Goal: Communication & Community: Ask a question

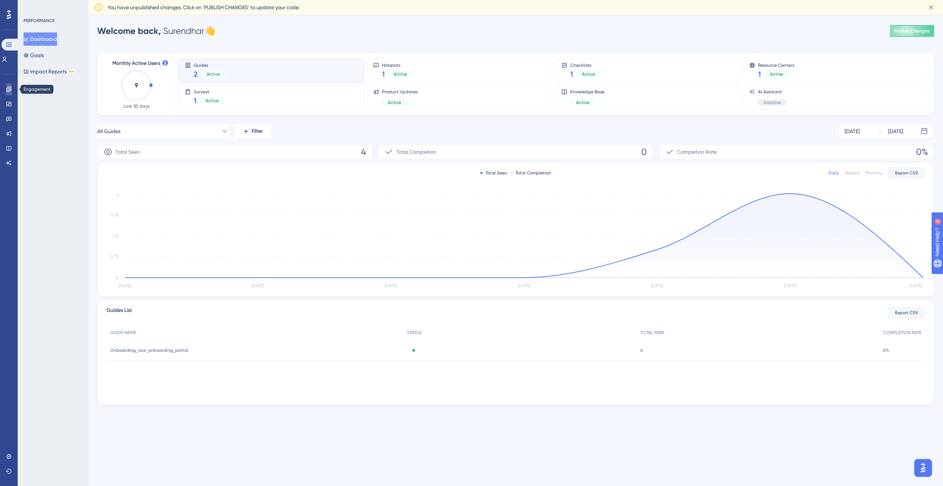
click at [10, 92] on link at bounding box center [9, 89] width 6 height 12
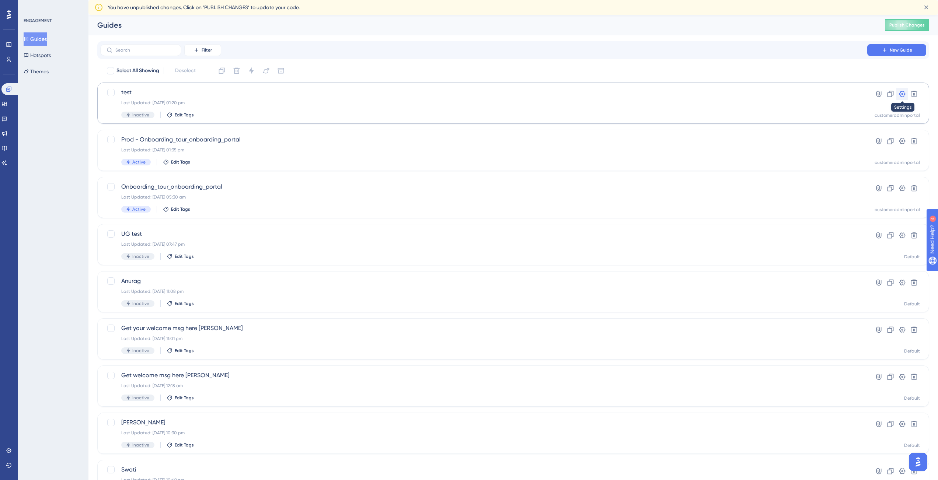
click at [902, 97] on icon at bounding box center [901, 93] width 7 height 7
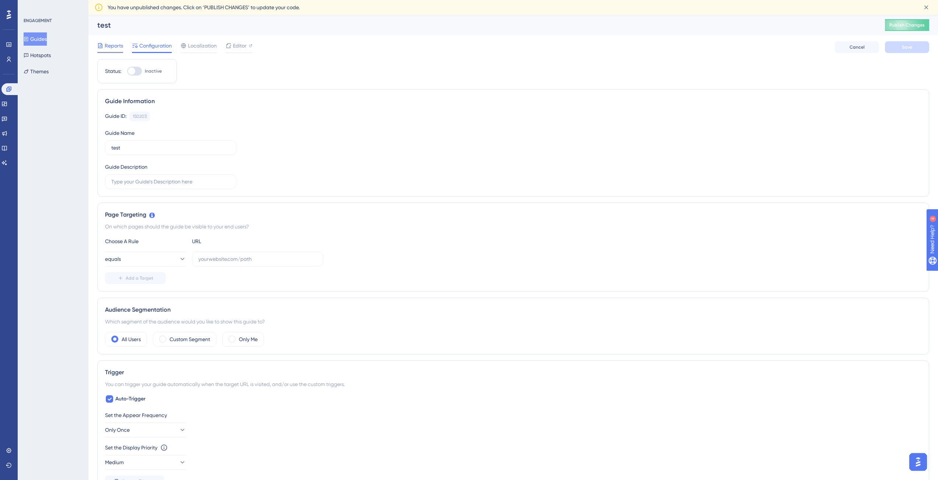
click at [109, 50] on div "Reports" at bounding box center [110, 47] width 26 height 12
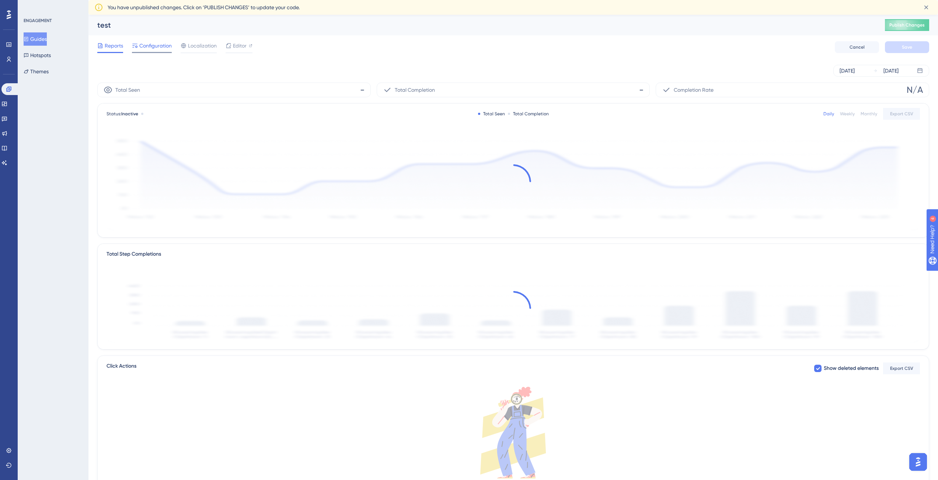
click at [149, 50] on span "Configuration" at bounding box center [155, 45] width 32 height 9
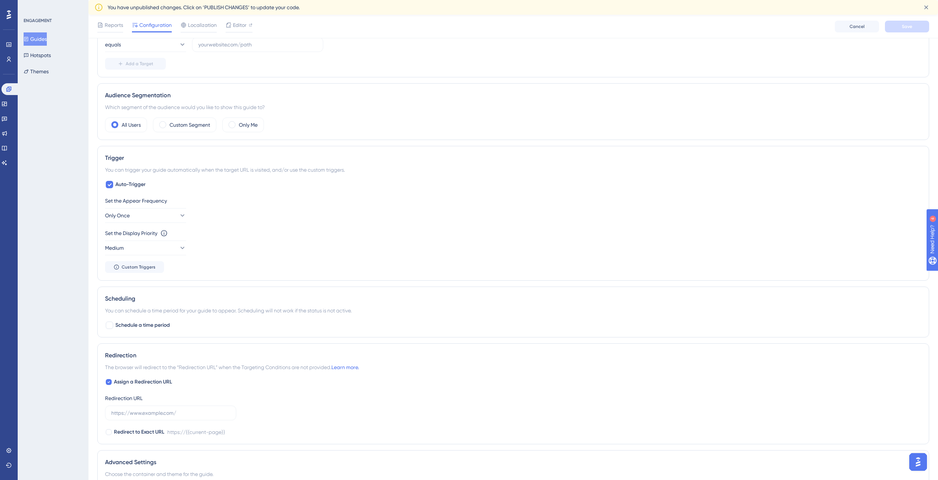
scroll to position [165, 0]
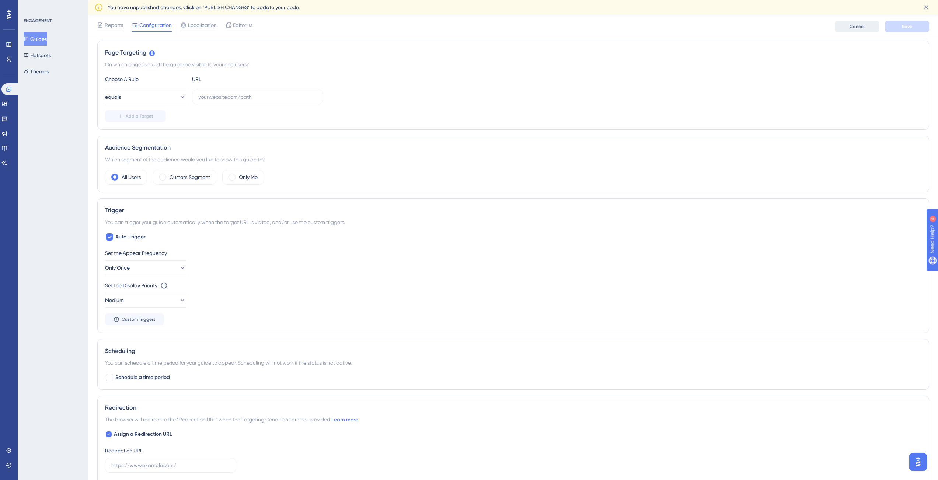
click at [855, 28] on span "Cancel" at bounding box center [856, 27] width 15 height 6
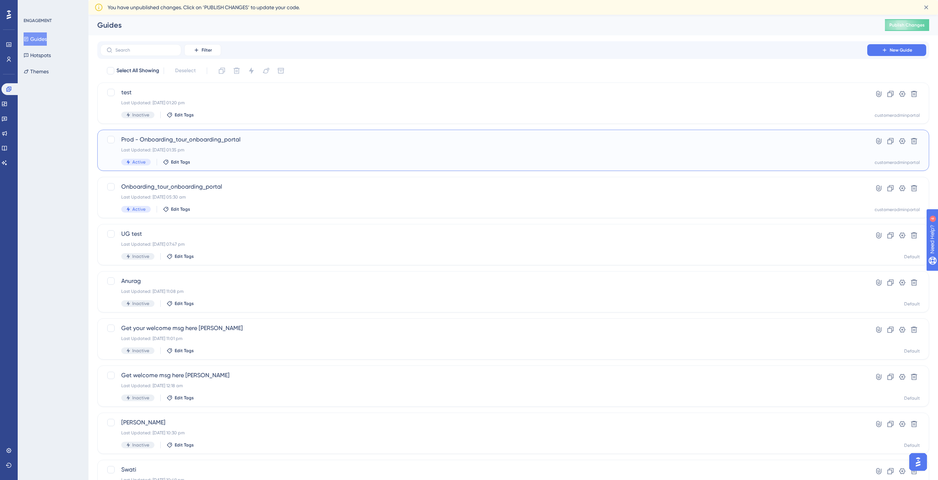
click at [444, 138] on span "Prod - Onboarding_tour_onboarding_portal" at bounding box center [483, 139] width 725 height 9
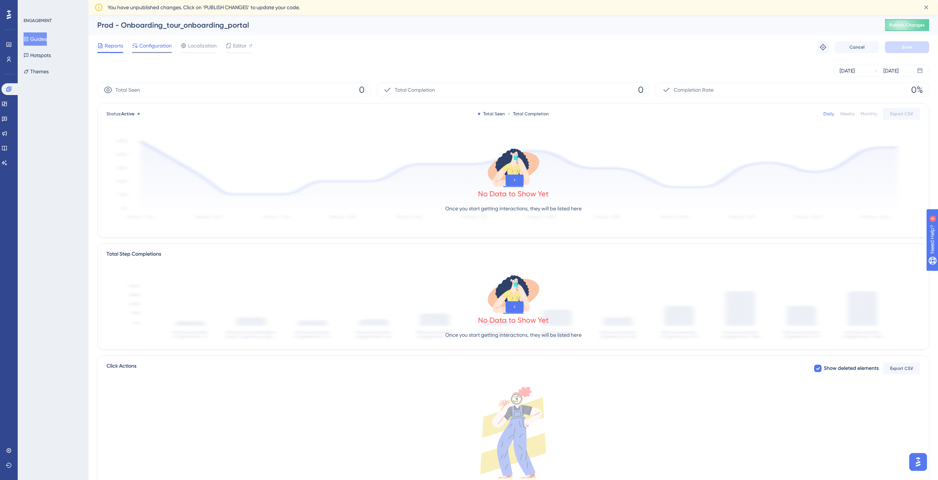
click at [165, 46] on span "Configuration" at bounding box center [155, 45] width 32 height 9
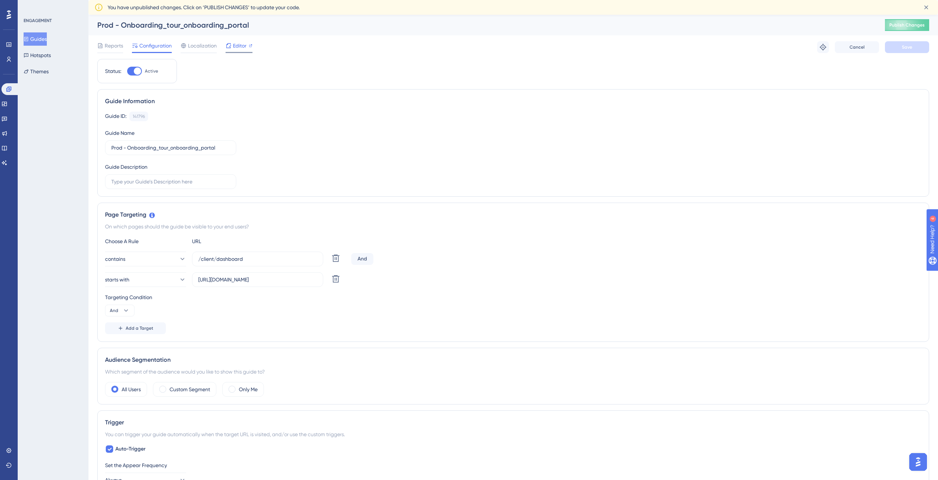
click at [235, 45] on span "Editor" at bounding box center [240, 45] width 14 height 9
click at [21, 33] on div "ENGAGEMENT Guides Hotspots Themes" at bounding box center [53, 240] width 71 height 480
click at [29, 36] on icon at bounding box center [26, 38] width 5 height 5
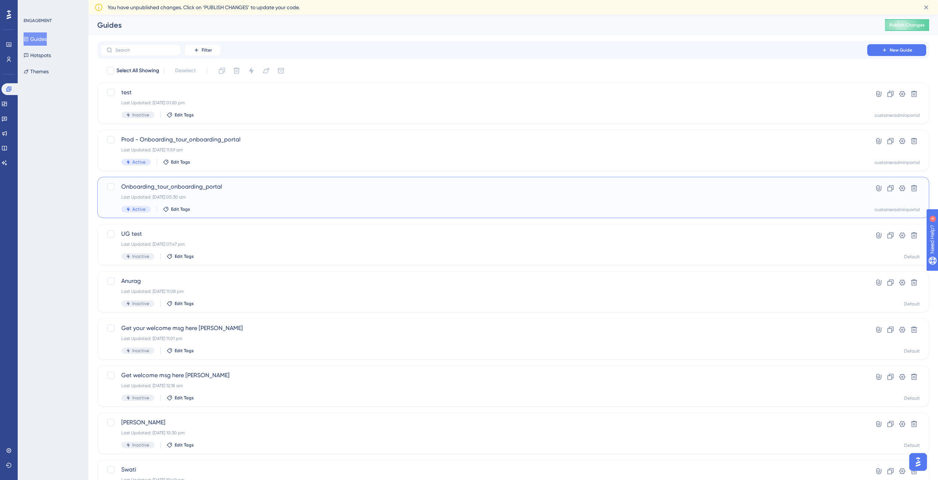
click at [241, 192] on div "Onboarding_tour_onboarding_portal Last Updated: 22 May 2025 05:30 am Active Edi…" at bounding box center [483, 197] width 725 height 30
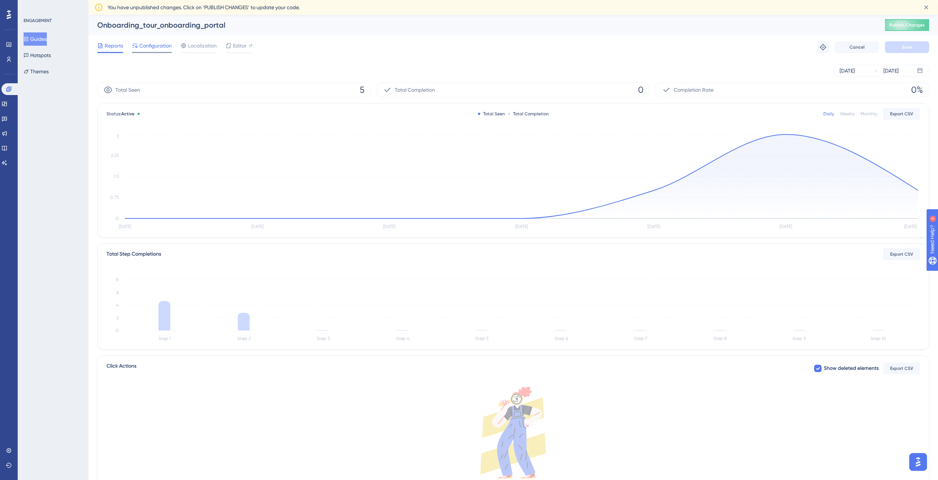
click at [145, 48] on span "Configuration" at bounding box center [155, 45] width 32 height 9
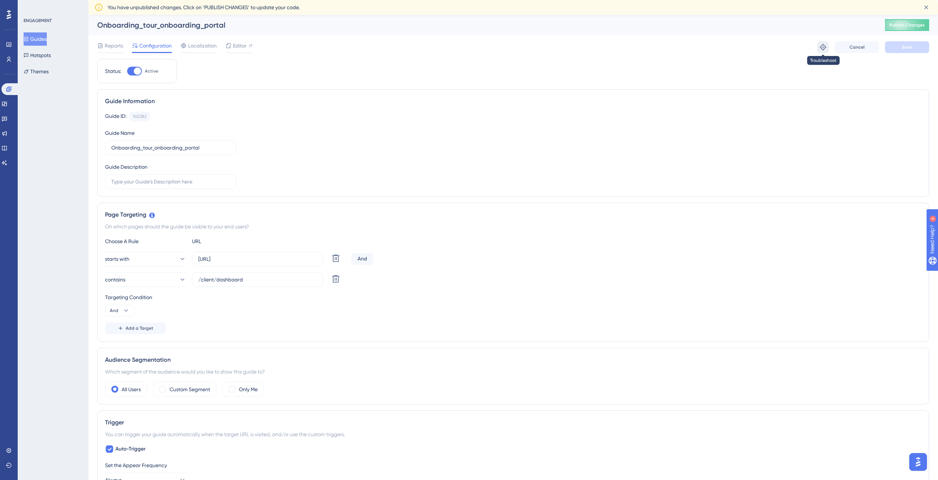
click at [824, 49] on icon at bounding box center [822, 46] width 7 height 7
drag, startPoint x: 920, startPoint y: 465, endPoint x: 1826, endPoint y: 915, distance: 1011.7
click at [920, 465] on img "Open AI Assistant Launcher" at bounding box center [917, 461] width 13 height 13
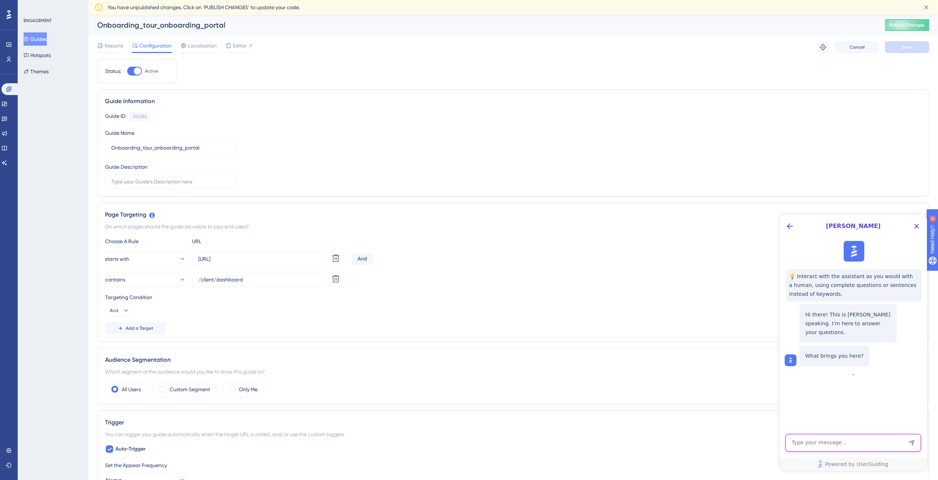
click at [830, 445] on textarea "AI Assistant Text Input" at bounding box center [853, 443] width 136 height 18
type textarea "need to speak to human"
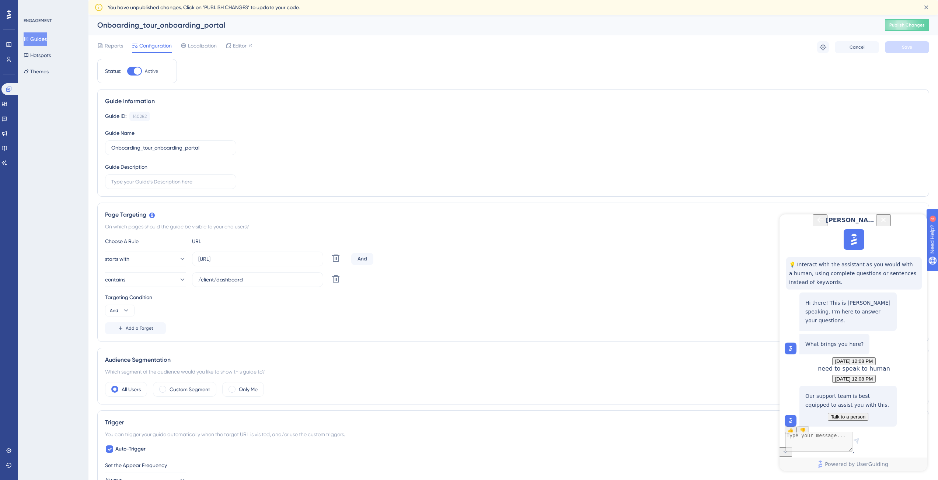
scroll to position [57, 0]
click at [844, 414] on span "Talk to a person" at bounding box center [847, 417] width 35 height 6
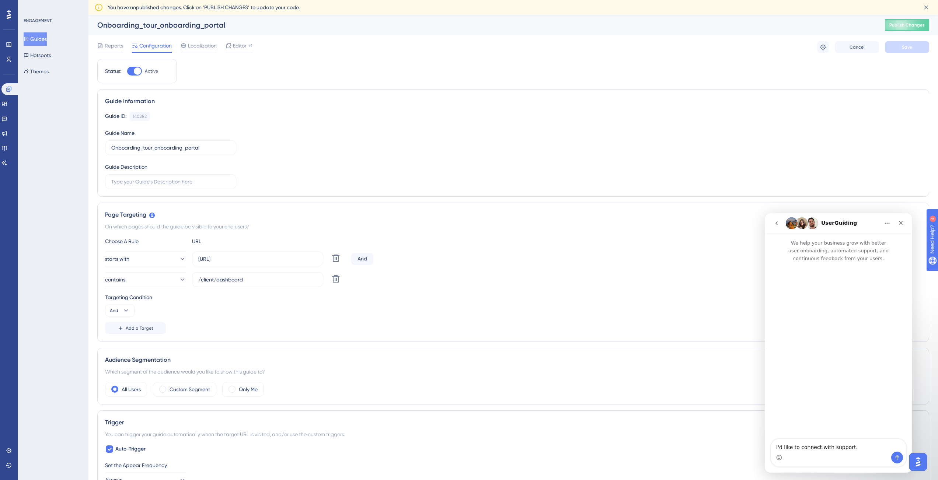
scroll to position [0, 6]
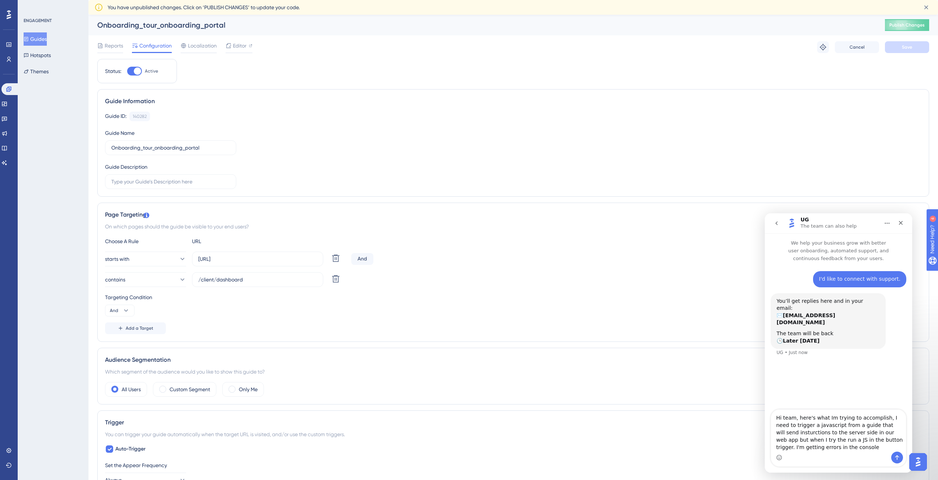
type textarea "Hi team, here's what Im trying to accomplish, I need to trigger a javascript fr…"
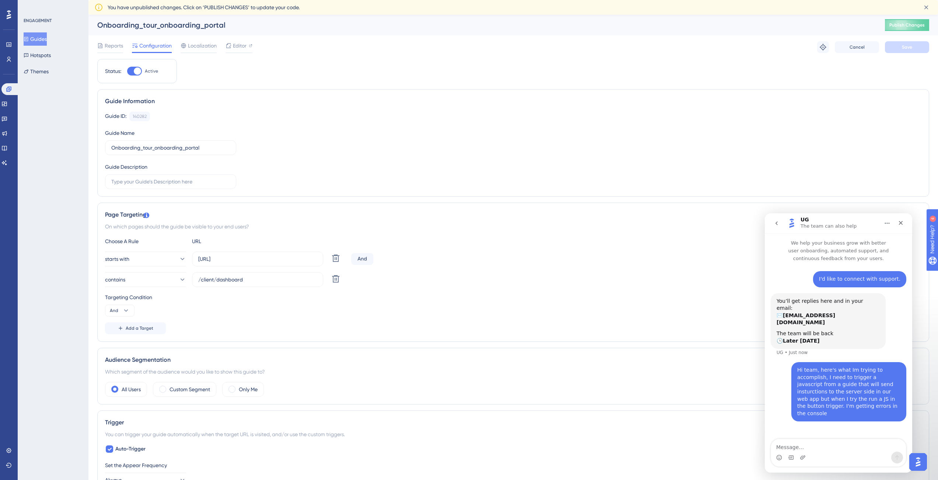
type textarea "c"
type textarea "kindly help"
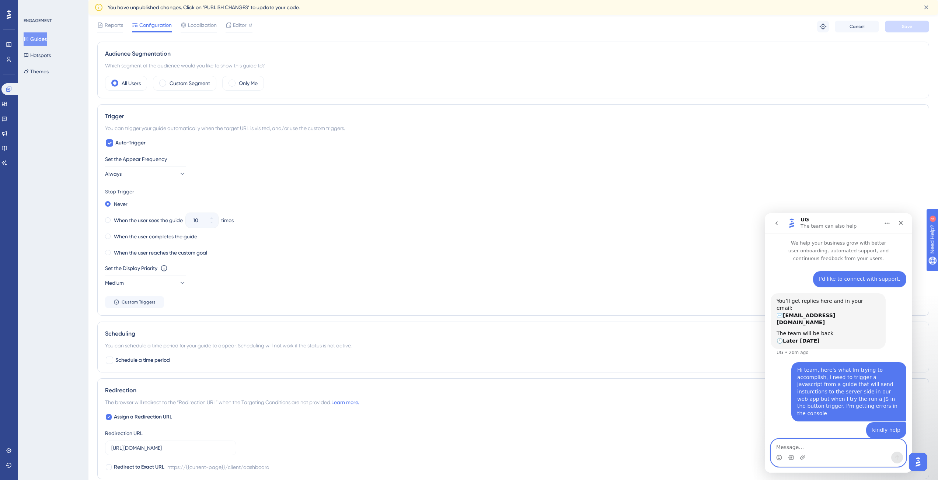
scroll to position [321, 6]
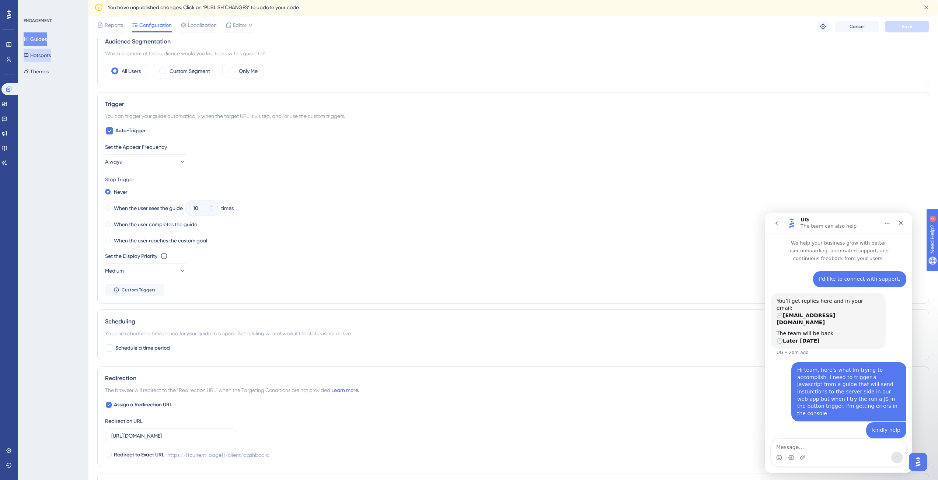
click at [51, 56] on button "Hotspots" at bounding box center [37, 55] width 27 height 13
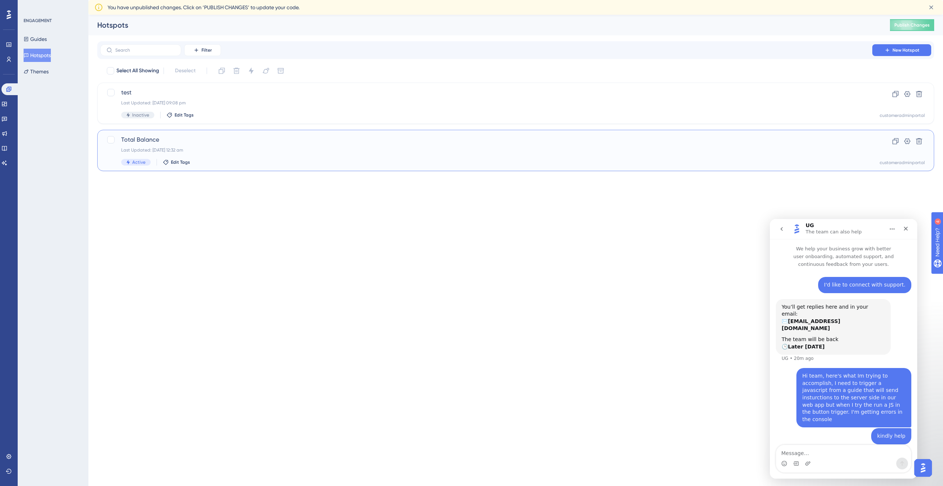
click at [333, 155] on div "Total Balance Last Updated: 03 Apr 2025 12:32 am Active Edit Tags" at bounding box center [486, 150] width 730 height 30
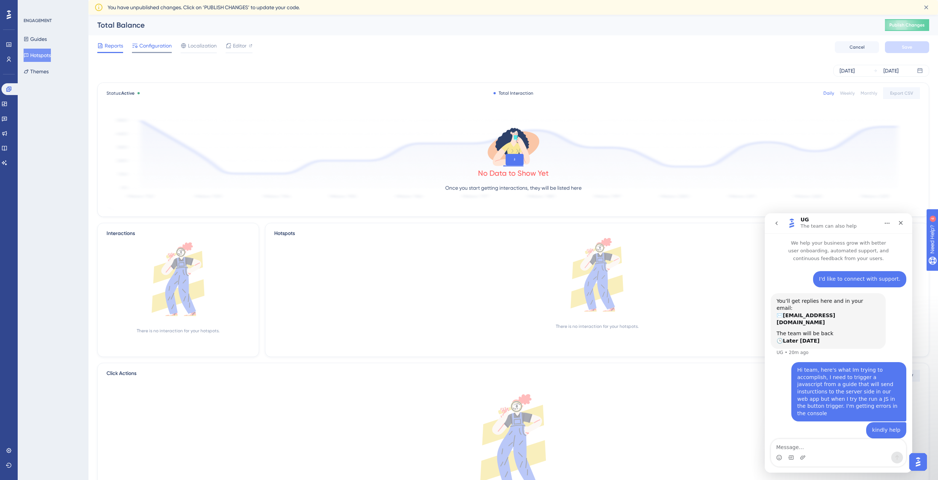
click at [164, 49] on span "Configuration" at bounding box center [155, 45] width 32 height 9
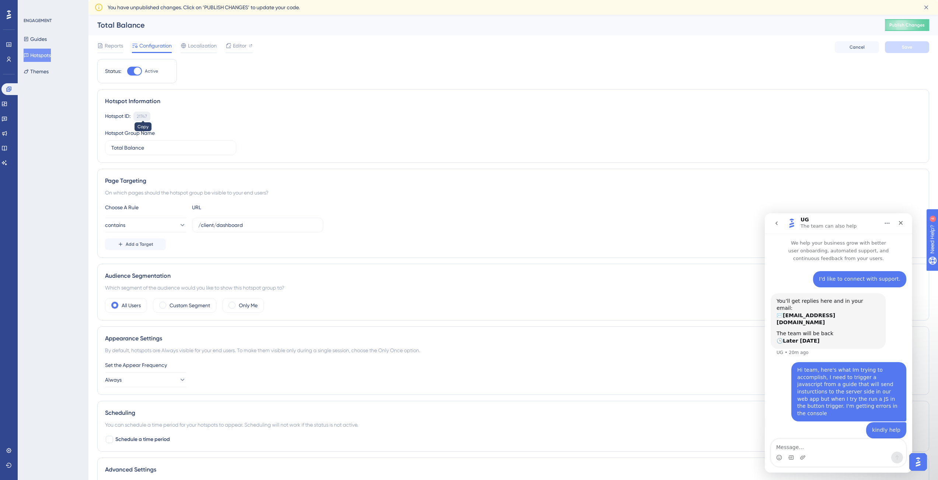
click at [147, 114] on div "21747" at bounding box center [142, 116] width 10 height 6
